Goal: Check status

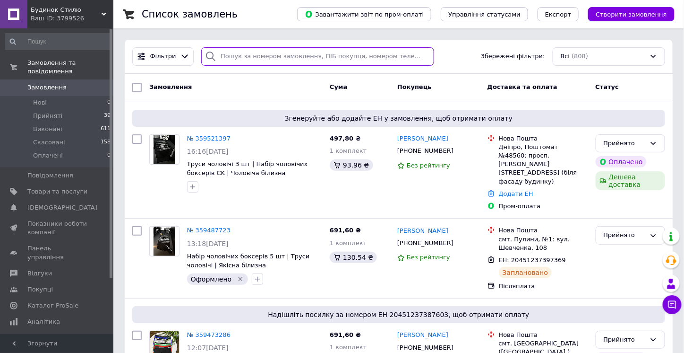
click at [306, 58] on input "search" at bounding box center [317, 56] width 232 height 18
paste input "20451233845798"
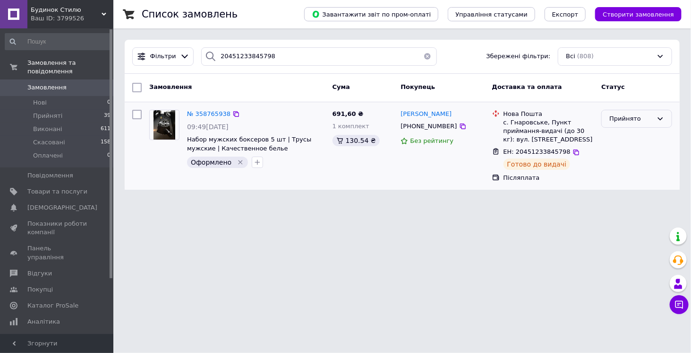
click at [621, 119] on div "Прийнято" at bounding box center [631, 119] width 43 height 10
click at [618, 131] on li "Виконано" at bounding box center [637, 137] width 70 height 17
click at [261, 55] on input "20451233845798" at bounding box center [319, 56] width 236 height 18
paste input "4412172"
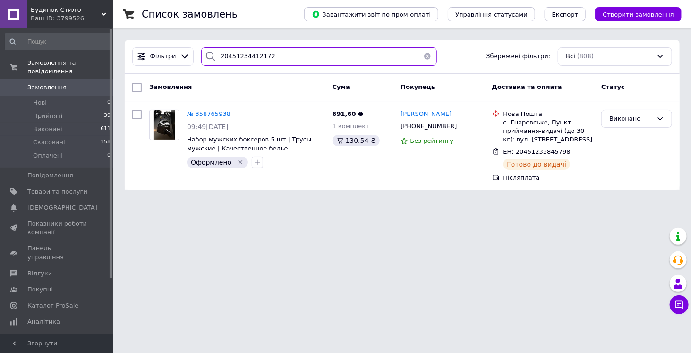
type input "20451234412172"
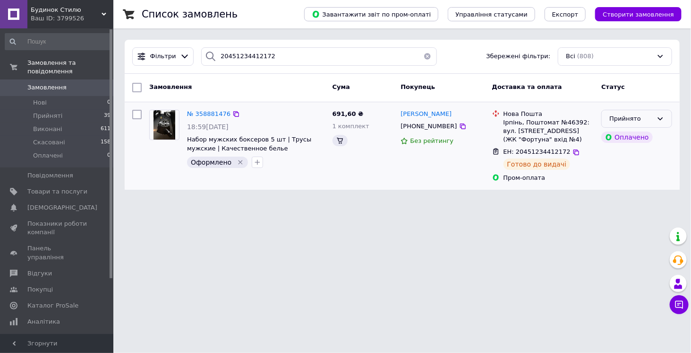
click at [635, 119] on div "Прийнято" at bounding box center [631, 119] width 43 height 10
click at [617, 132] on li "Виконано" at bounding box center [637, 137] width 70 height 17
